Goal: Task Accomplishment & Management: Contribute content

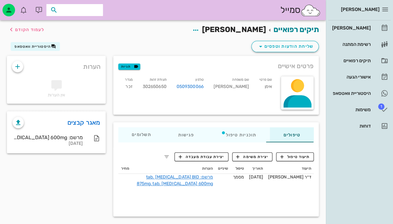
type input "ח"
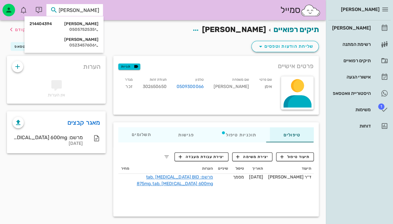
type input "[PERSON_NAME]"
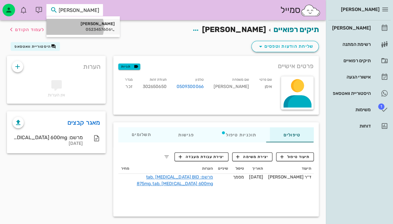
click at [85, 23] on div "[PERSON_NAME]" at bounding box center [82, 23] width 63 height 5
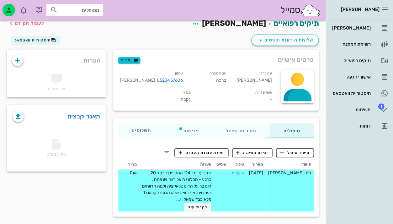
scroll to position [6, 0]
click at [236, 170] on link "ביקורת" at bounding box center [237, 172] width 13 height 5
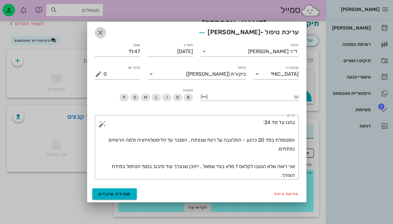
click at [102, 31] on icon "button" at bounding box center [101, 33] width 8 height 8
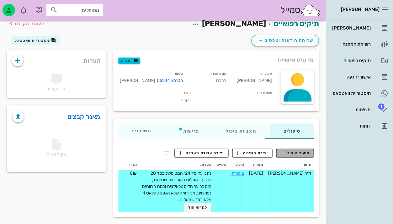
click at [293, 150] on span "תיעוד טיפול" at bounding box center [295, 153] width 29 height 6
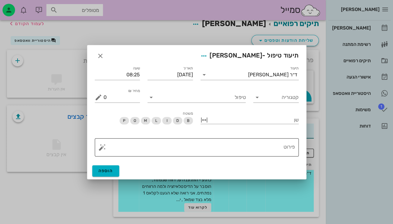
click at [269, 149] on textarea "פירוט" at bounding box center [200, 148] width 192 height 15
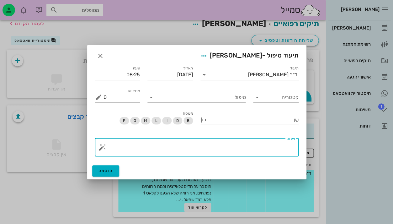
click at [229, 87] on div "טיפול" at bounding box center [197, 95] width 106 height 23
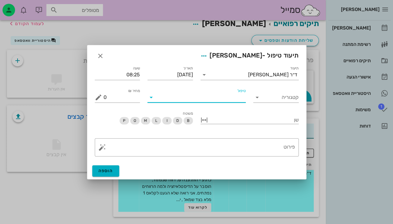
click at [229, 99] on input "טיפול" at bounding box center [200, 97] width 89 height 10
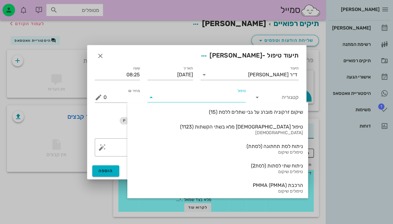
click at [229, 98] on input "טיפול" at bounding box center [200, 97] width 89 height 10
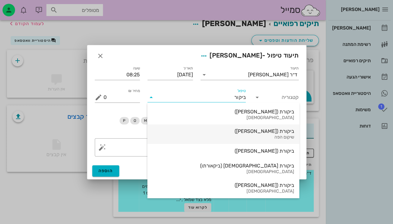
scroll to position [0, 0]
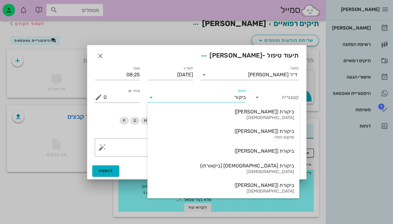
click at [227, 99] on input "ביקור" at bounding box center [200, 97] width 89 height 10
type input "ביקור"
click at [230, 169] on div "[DEMOGRAPHIC_DATA]" at bounding box center [224, 171] width 142 height 5
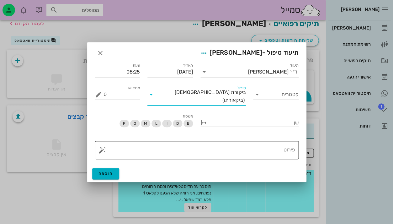
click at [277, 152] on textarea "פירוט" at bounding box center [200, 151] width 192 height 15
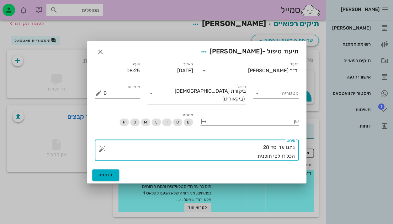
click at [276, 153] on textarea "נתנו עד סד 28 הכל זז לםי תוכנית" at bounding box center [200, 152] width 192 height 18
click at [254, 153] on textarea "נתנו עד סד 28 הכל זז לפי תוכנית" at bounding box center [200, 152] width 192 height 18
type textarea "נתנו עד סד 28 הכל זז לפי תוכנית small mismatch on incisal edge"
click at [280, 96] on input "קטגוריה" at bounding box center [280, 93] width 35 height 10
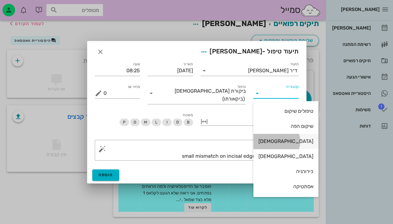
click at [280, 145] on div "[DEMOGRAPHIC_DATA]" at bounding box center [285, 141] width 55 height 14
type input "[DEMOGRAPHIC_DATA]"
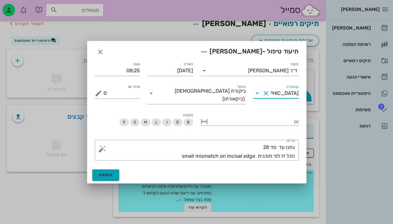
click at [105, 172] on span "הוספה" at bounding box center [106, 174] width 15 height 5
